Goal: Obtain resource: Obtain resource

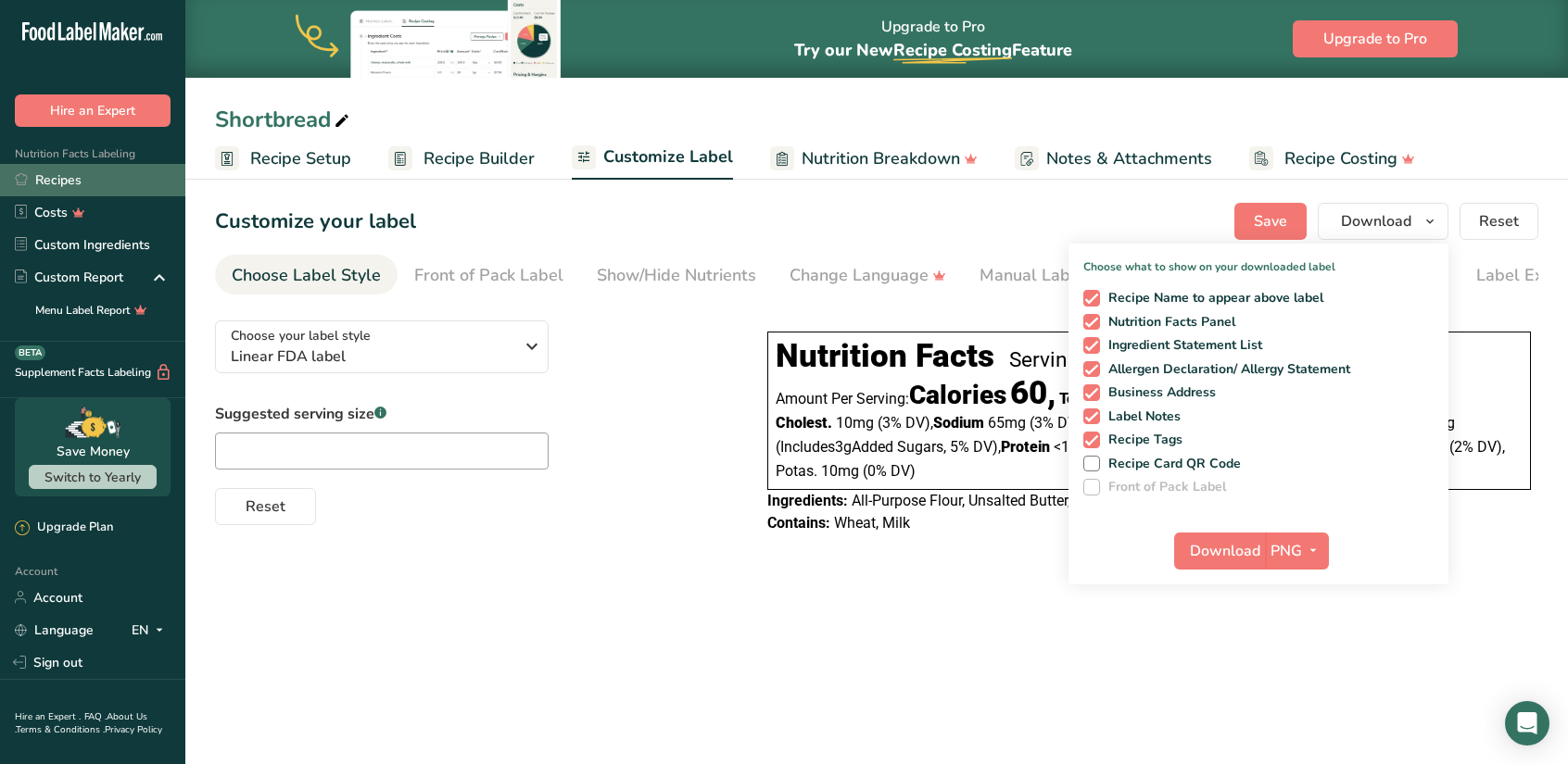
click at [64, 184] on link "Recipes" at bounding box center [92, 180] width 185 height 33
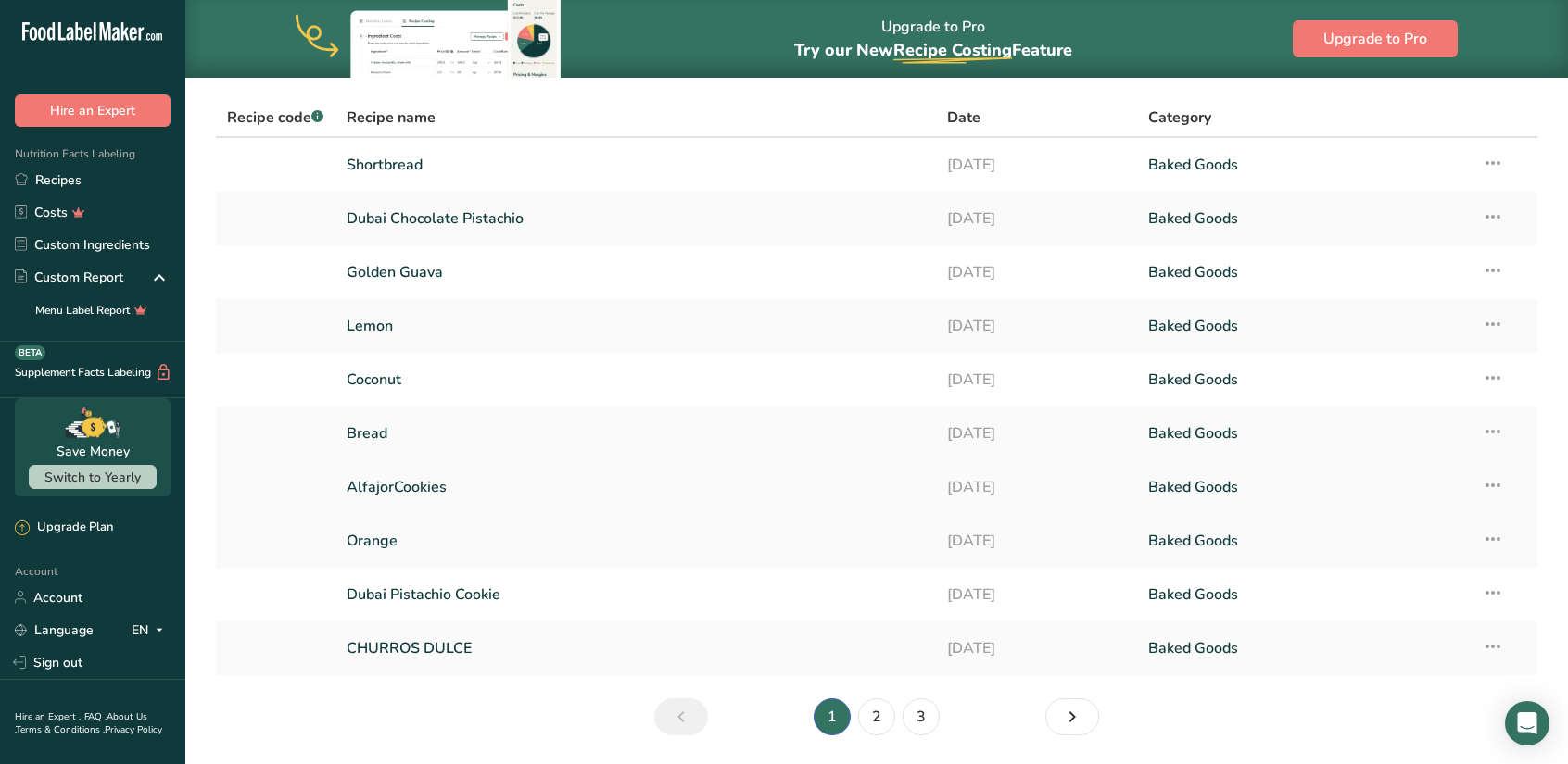
scroll to position [124, 0]
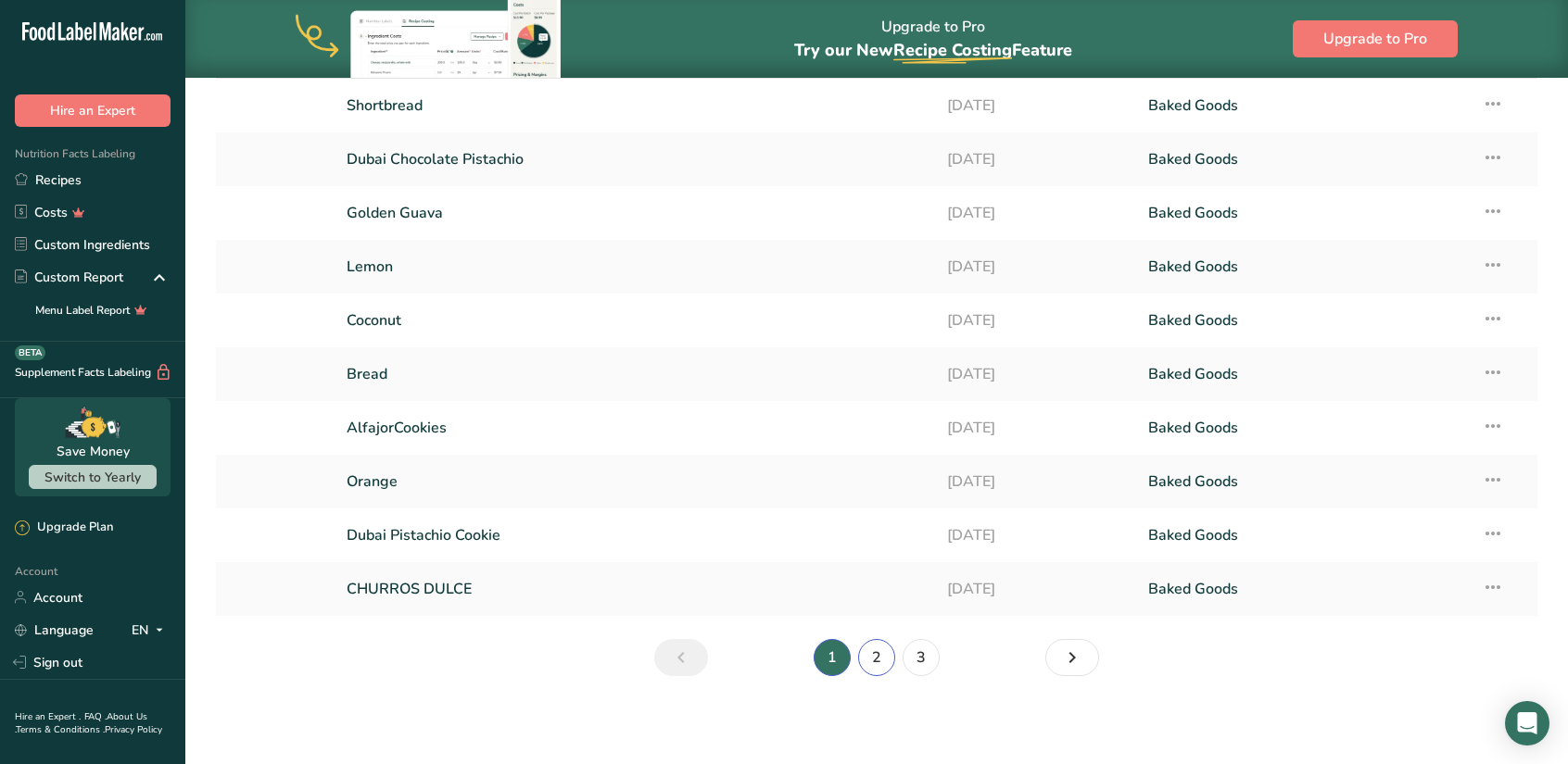
click at [877, 663] on link "2" at bounding box center [876, 657] width 37 height 37
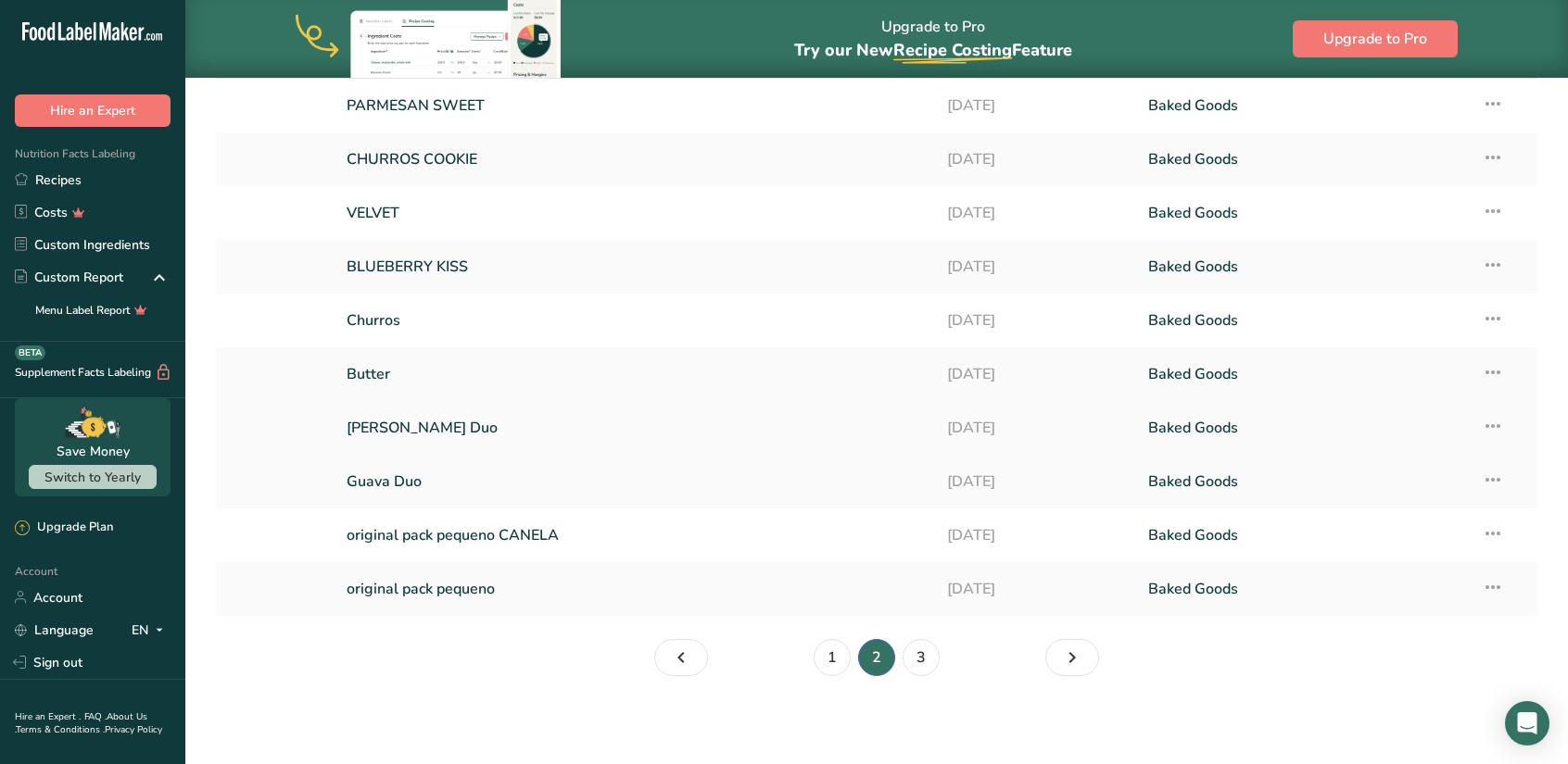
click at [458, 431] on link "[PERSON_NAME] Duo" at bounding box center [636, 427] width 579 height 39
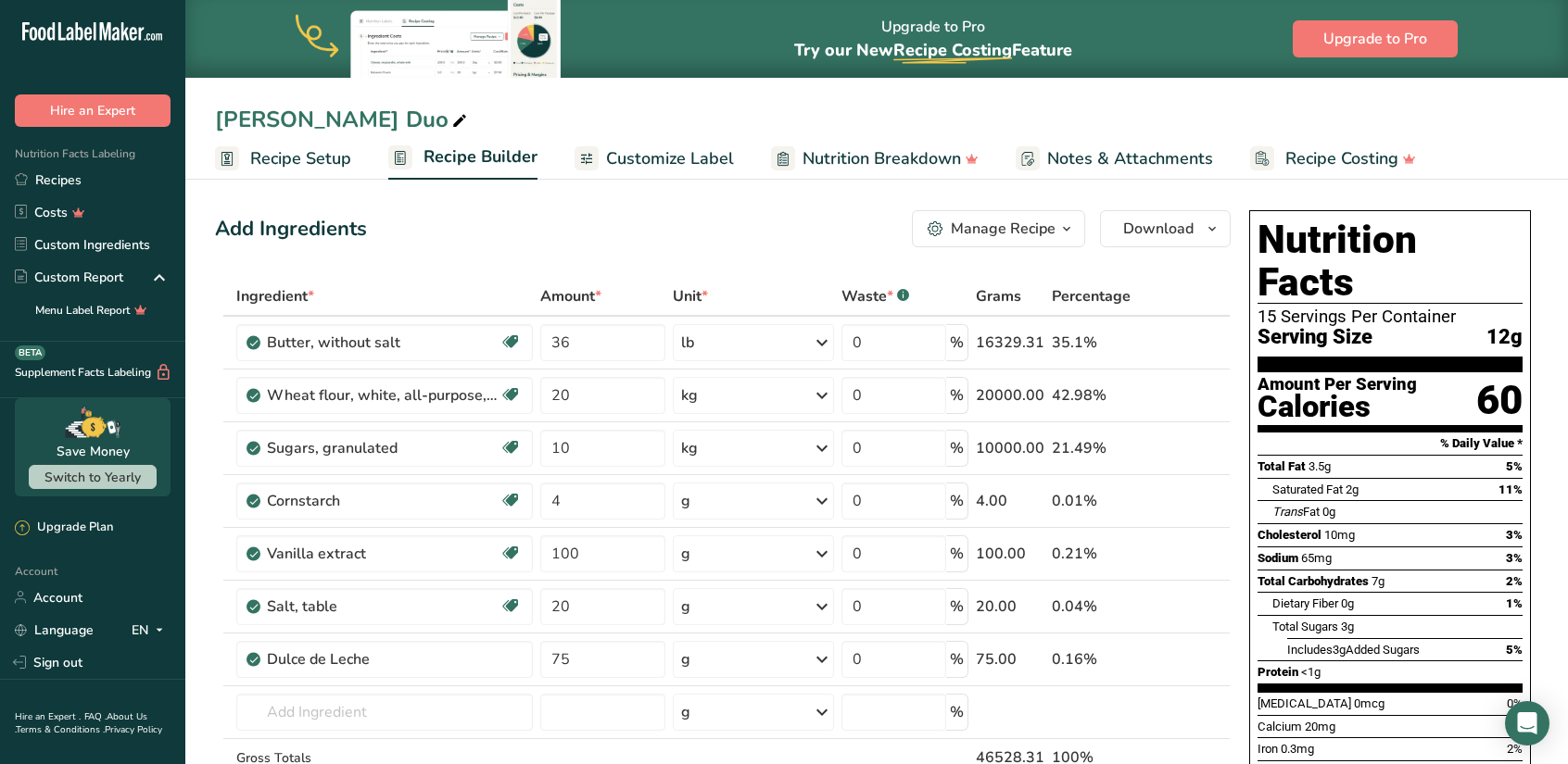
click at [710, 155] on span "Customize Label" at bounding box center [670, 159] width 128 height 25
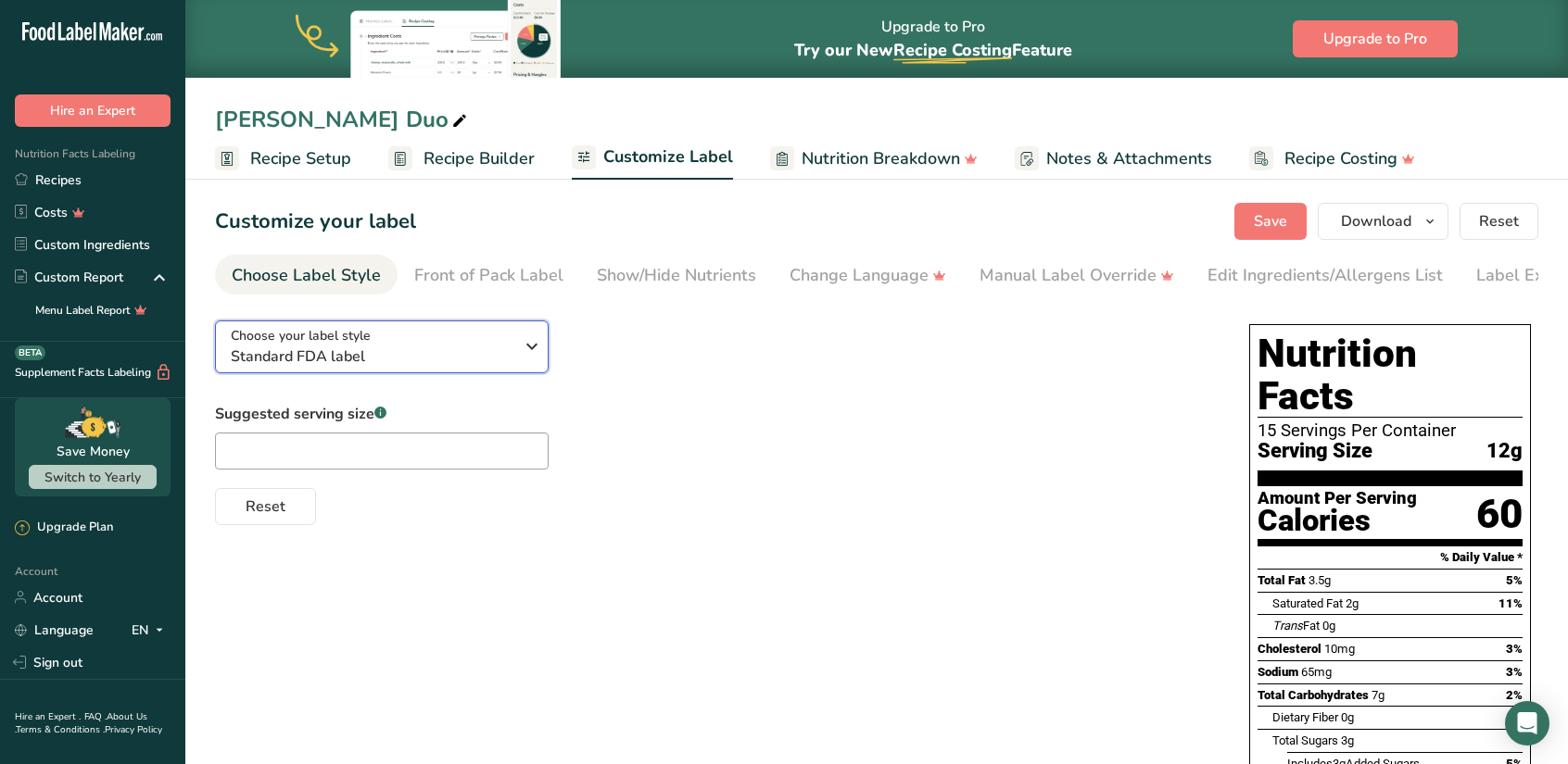
click at [537, 350] on icon "button" at bounding box center [532, 347] width 22 height 34
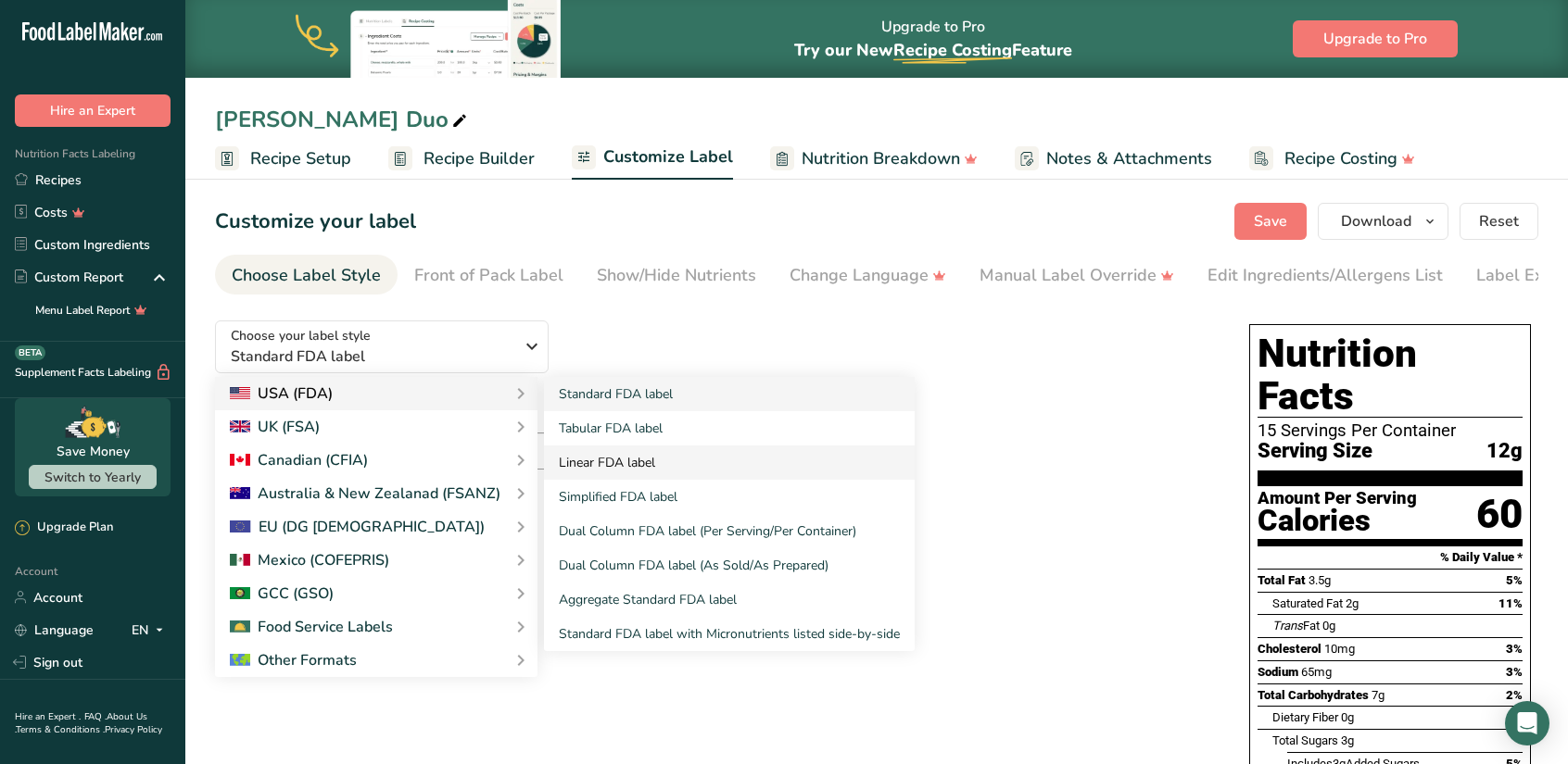
click at [594, 466] on link "Linear FDA label" at bounding box center [729, 463] width 371 height 35
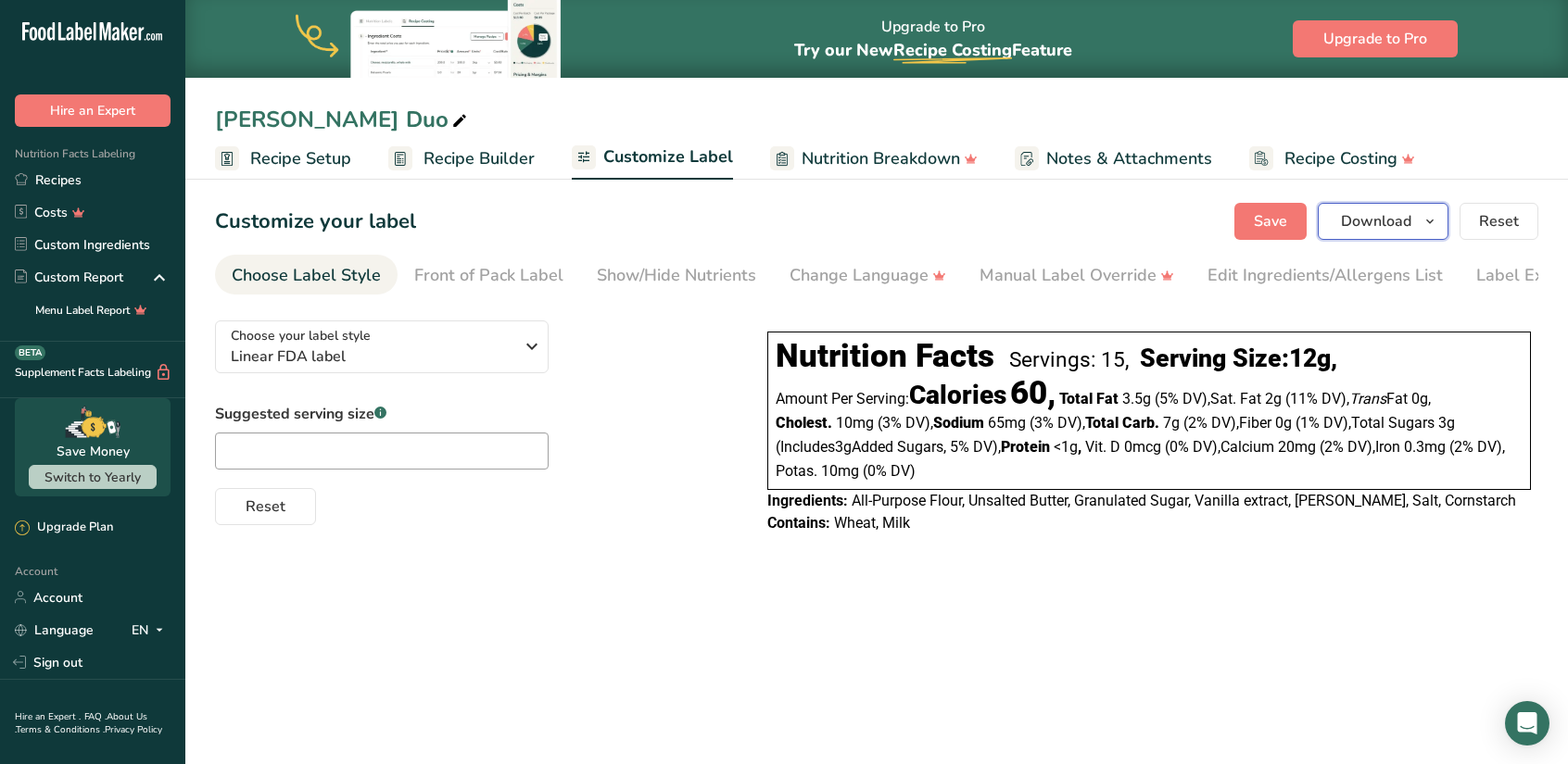
click at [1370, 221] on span "Download" at bounding box center [1376, 221] width 70 height 22
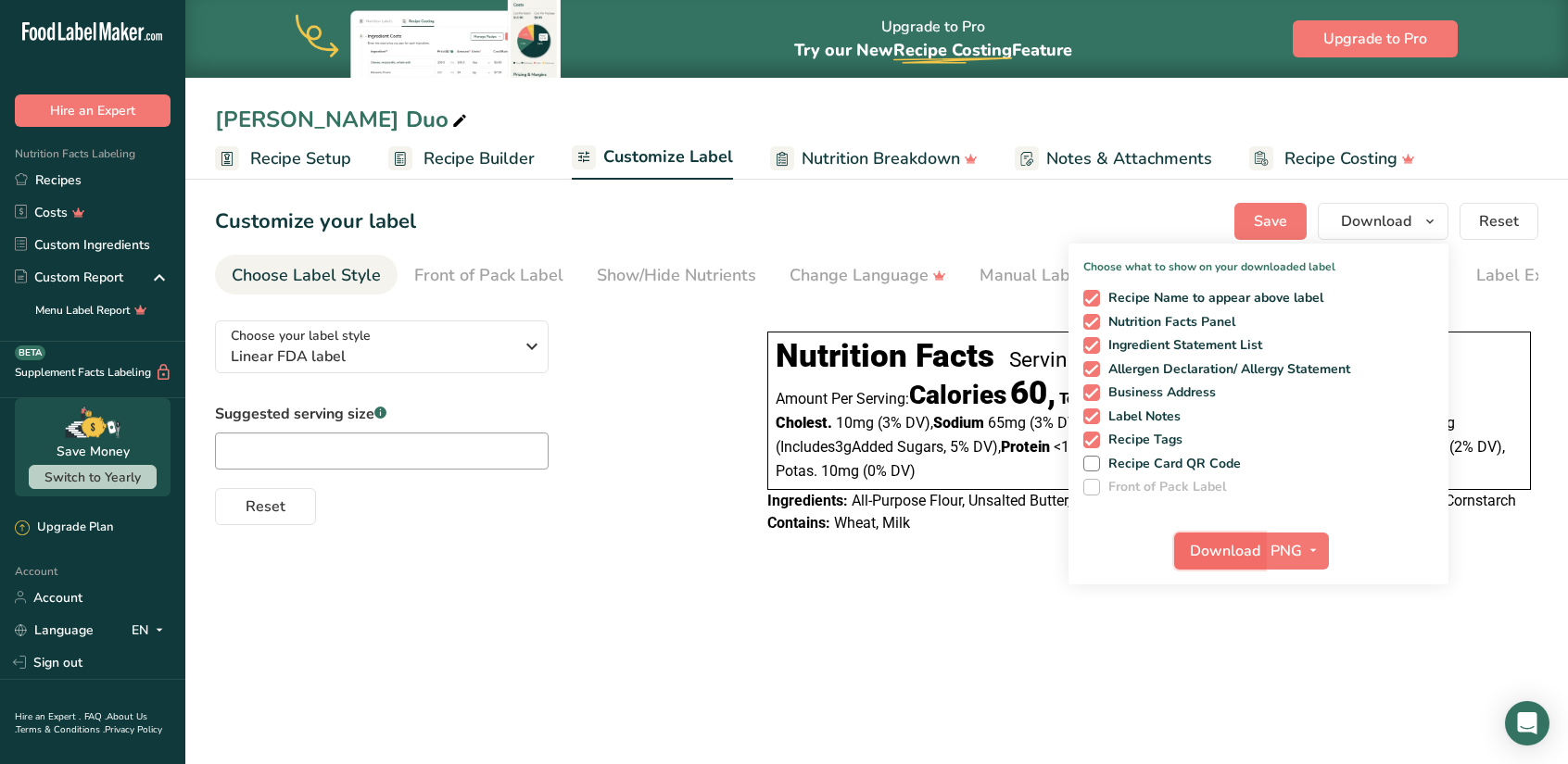
click at [1218, 542] on span "Download" at bounding box center [1225, 551] width 70 height 22
